Goal: Register for event/course

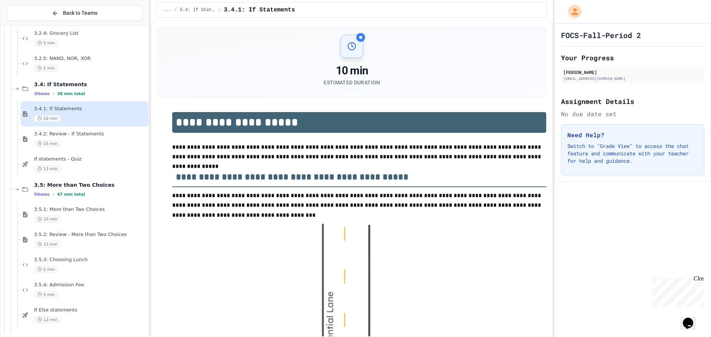
scroll to position [812, 0]
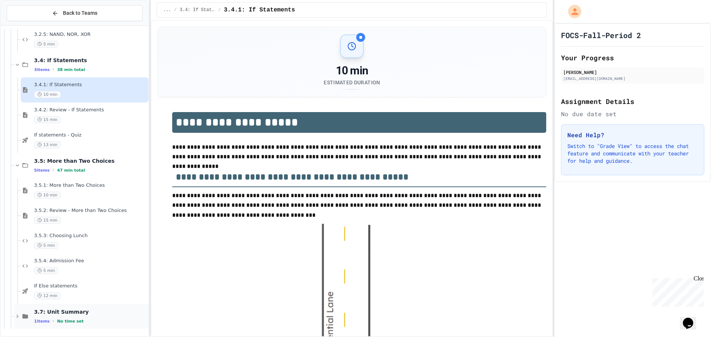
click at [61, 311] on span "3.7: Unit Summary" at bounding box center [90, 312] width 113 height 7
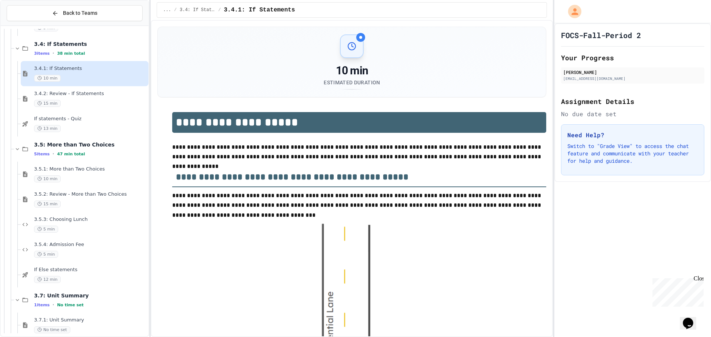
scroll to position [837, 0]
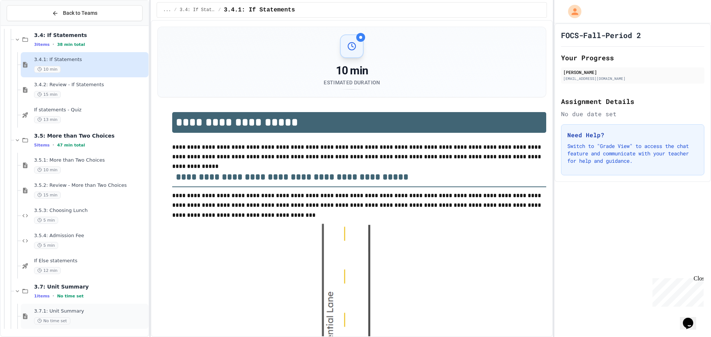
click at [80, 312] on span "3.7.1: Unit Summary" at bounding box center [90, 311] width 113 height 6
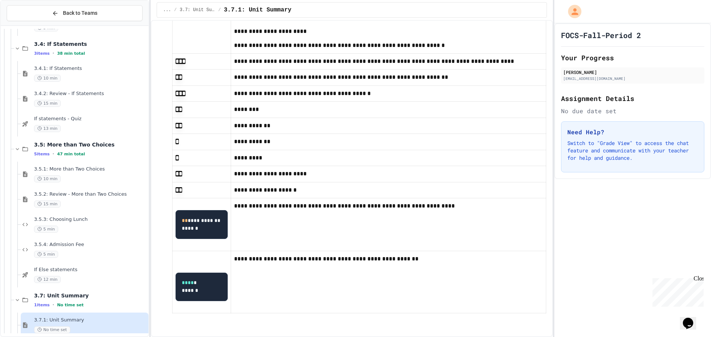
scroll to position [912, 0]
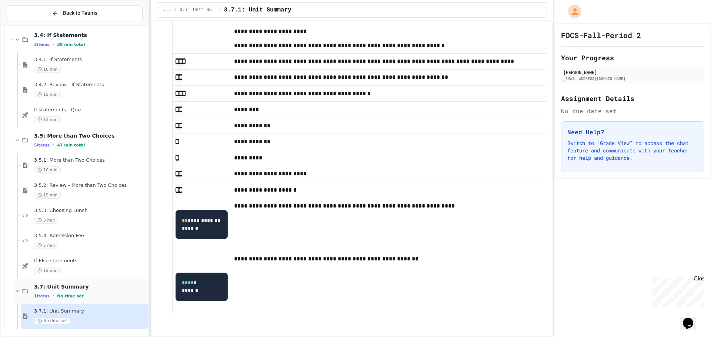
click at [52, 297] on div "1 items • No time set" at bounding box center [90, 296] width 113 height 6
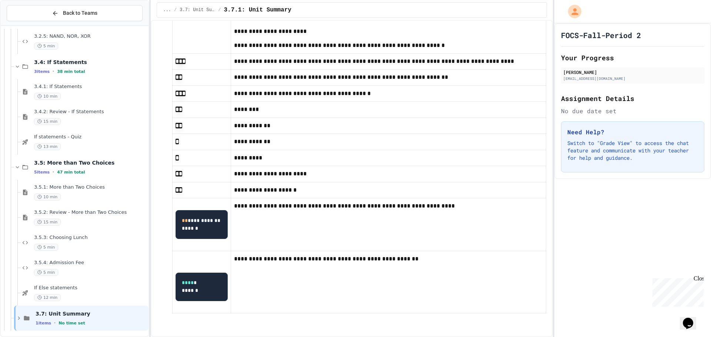
scroll to position [812, 0]
click at [58, 295] on span "12 min" at bounding box center [47, 295] width 27 height 7
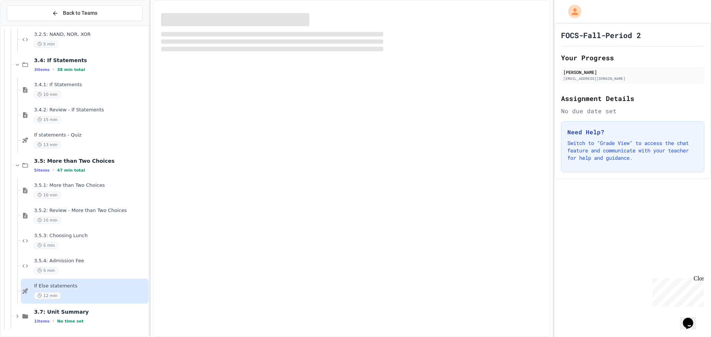
scroll to position [803, 0]
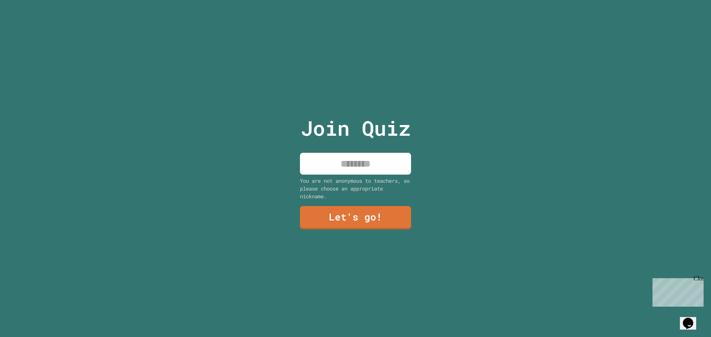
click at [343, 165] on input at bounding box center [355, 164] width 111 height 22
type input "*"
type input "********"
click at [320, 213] on link "Let's go!" at bounding box center [355, 217] width 113 height 24
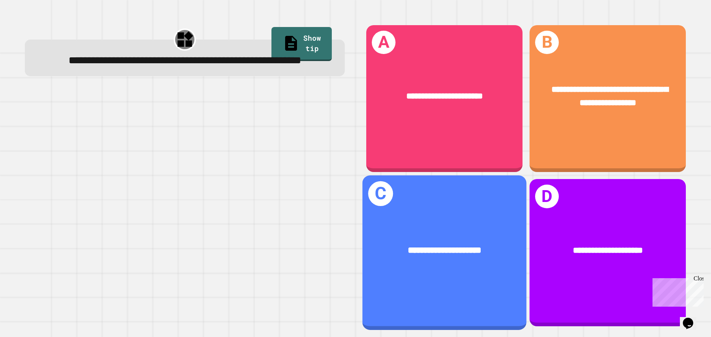
click at [408, 233] on div "**********" at bounding box center [444, 251] width 164 height 50
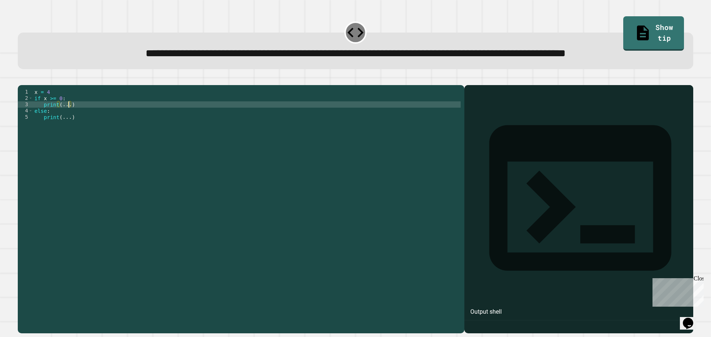
click at [69, 134] on div "x = 4 if x >= 0 : print ( ... ) else : print ( ... )" at bounding box center [247, 193] width 428 height 208
click at [60, 134] on div "x = 4 if x >= 0 : print ( ... ) else : print ( ... )" at bounding box center [247, 193] width 428 height 208
click at [68, 133] on div "x = 4 if x >= 0 : print ( ... ) else : print ( ... )" at bounding box center [247, 193] width 428 height 208
click at [69, 145] on div "x = 4 if x >= 0 : print ( Positive ) else : print ( ... )" at bounding box center [247, 193] width 428 height 208
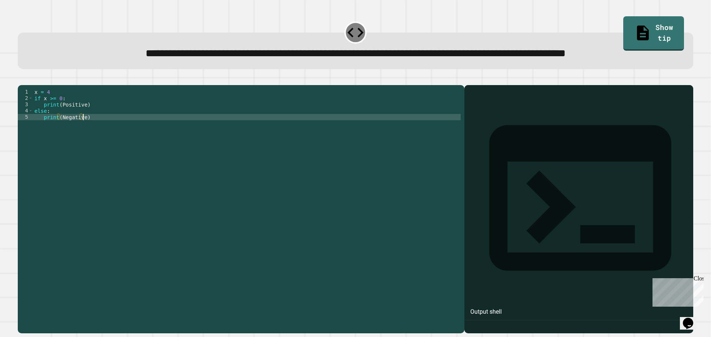
scroll to position [0, 3]
click at [42, 133] on div "x = 4 if x >= 0 : print ( Positive ) else : print ( Negative )" at bounding box center [247, 193] width 428 height 208
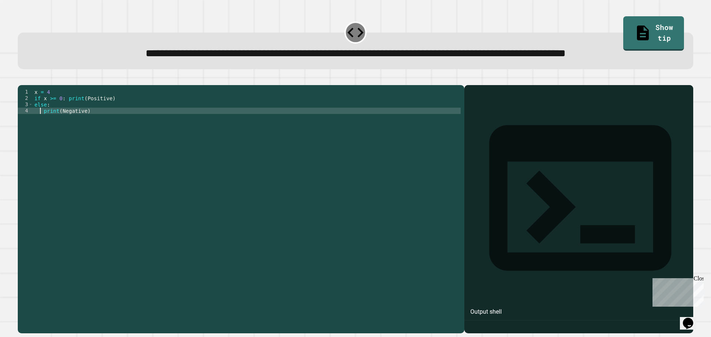
click at [40, 139] on div "x = 4 if x >= 0 : print ( Positive ) else : print ( Negative )" at bounding box center [247, 193] width 428 height 208
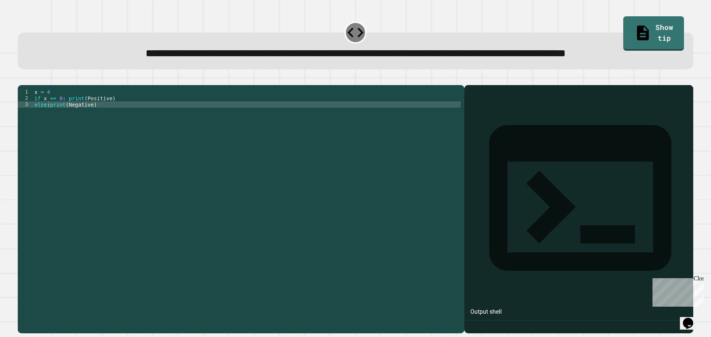
click at [21, 79] on button "button" at bounding box center [21, 79] width 0 height 0
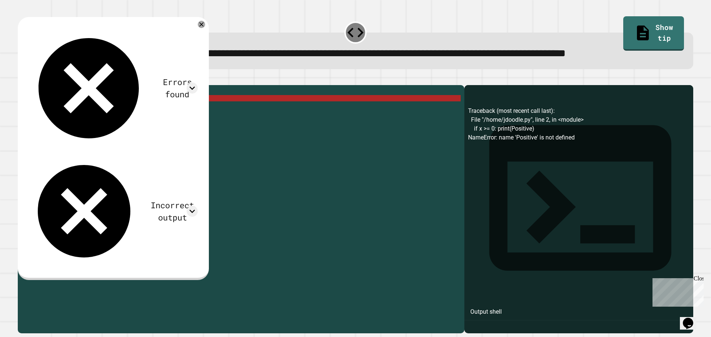
click at [67, 127] on div "x = 4 if x >= 0 : print ( Positive ) else : print ( Negative )" at bounding box center [247, 193] width 428 height 208
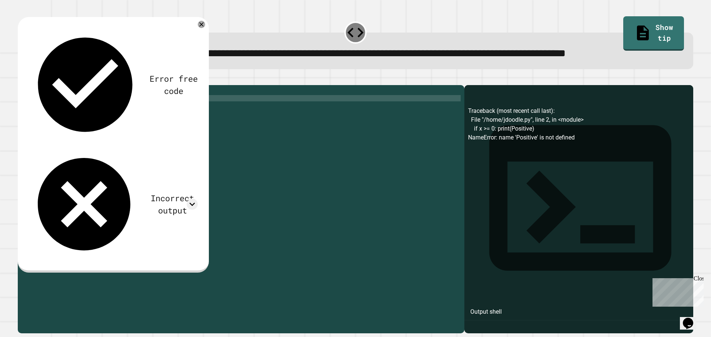
click at [21, 79] on icon "button" at bounding box center [21, 79] width 0 height 0
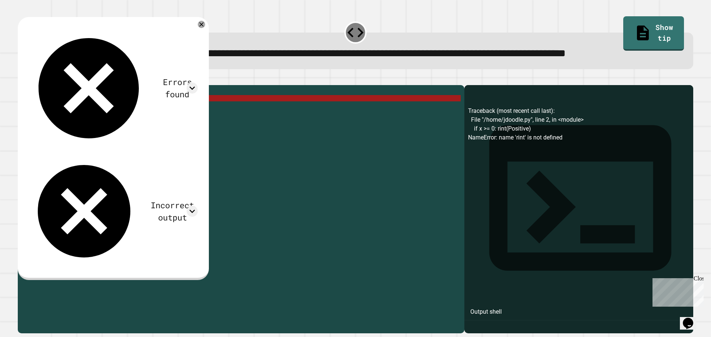
click at [64, 127] on div "x = 4 if x >= 0 : rint ( Positive ) else : print ( Negative )" at bounding box center [247, 193] width 428 height 208
click at [64, 128] on div "x = 4 if x >= 0 : rint ( Positive ) else : print ( Negative )" at bounding box center [247, 186] width 428 height 195
click at [77, 128] on div "x = 4 if x >= 0 : rint ( Positive ) else : print ( Negative )" at bounding box center [247, 193] width 428 height 208
type textarea "**********"
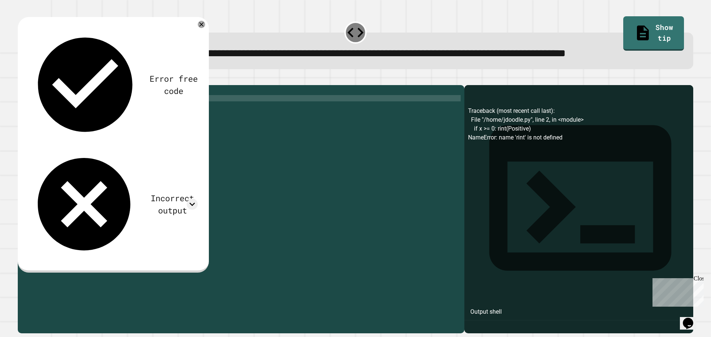
drag, startPoint x: 145, startPoint y: 177, endPoint x: 142, endPoint y: 178, distance: 4.0
click at [144, 177] on div "x = 4 if x >= 0 : rint ( Positive ) else : print ( Negative )" at bounding box center [247, 193] width 428 height 208
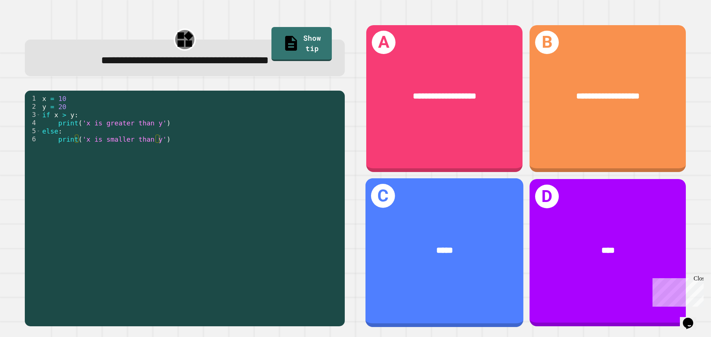
click at [399, 244] on div "*****" at bounding box center [444, 250] width 123 height 13
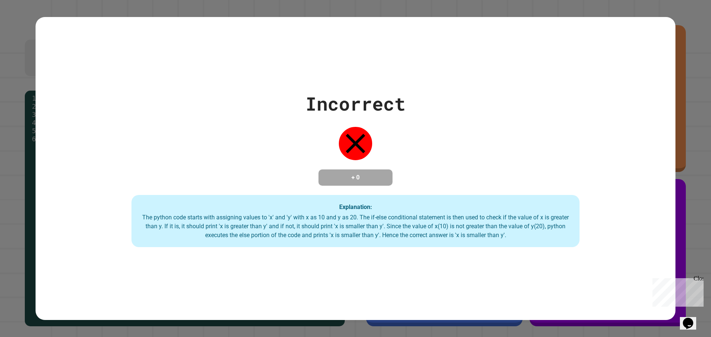
click at [358, 293] on div "Incorrect + 0 Explanation: The python code starts with assigning values to 'x' …" at bounding box center [356, 169] width 640 height 304
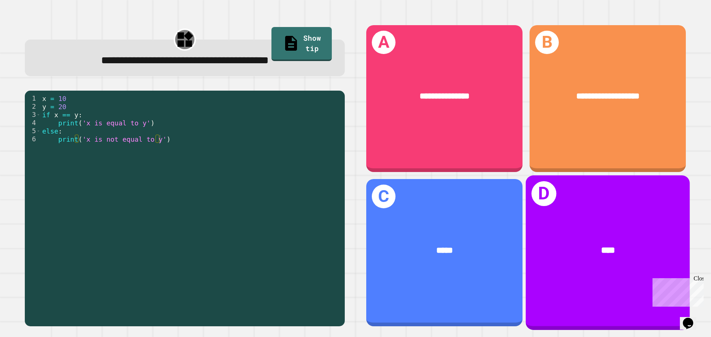
click at [623, 288] on div "D ****" at bounding box center [608, 252] width 164 height 154
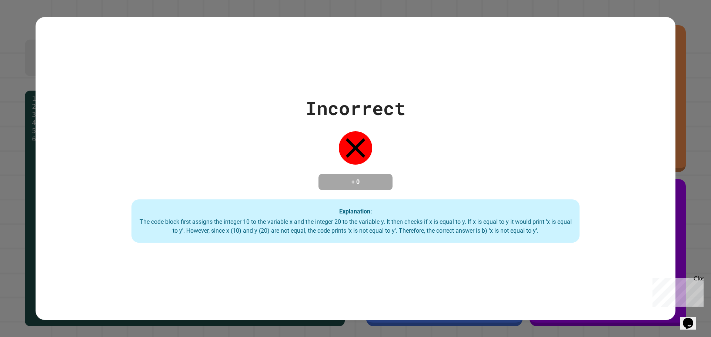
click at [388, 273] on div "Incorrect + 0 Explanation: The code block first assigns the integer 10 to the v…" at bounding box center [356, 169] width 640 height 304
click at [169, 326] on div "Incorrect + 0 Explanation: The code block first assigns the integer 10 to the v…" at bounding box center [355, 168] width 711 height 337
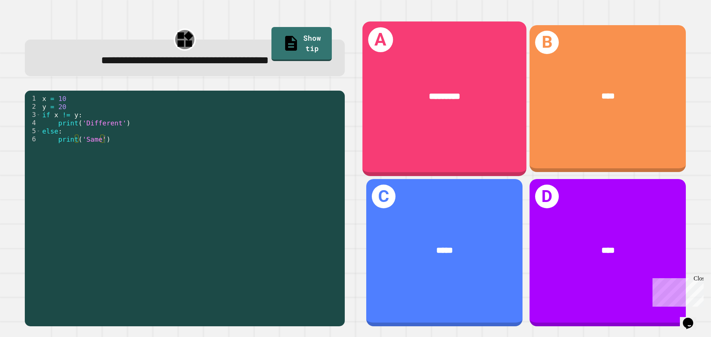
click at [401, 133] on div "A *********" at bounding box center [444, 98] width 164 height 154
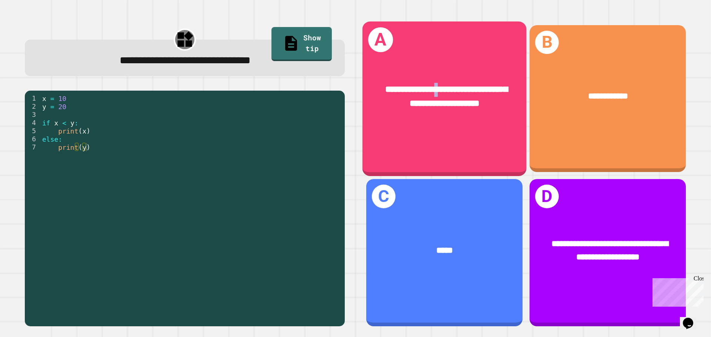
click at [454, 67] on div "**********" at bounding box center [444, 97] width 164 height 64
